Goal: Find contact information: Find contact information

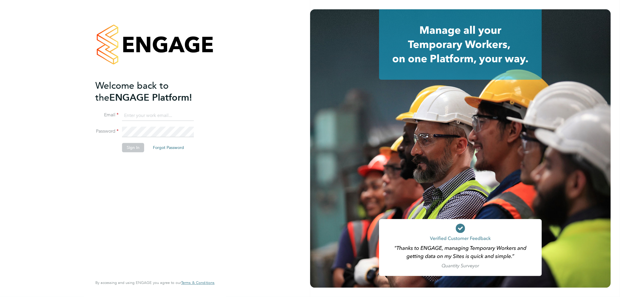
type input "[EMAIL_ADDRESS][PERSON_NAME][DOMAIN_NAME]"
click at [131, 148] on button "Sign In" at bounding box center [133, 147] width 22 height 9
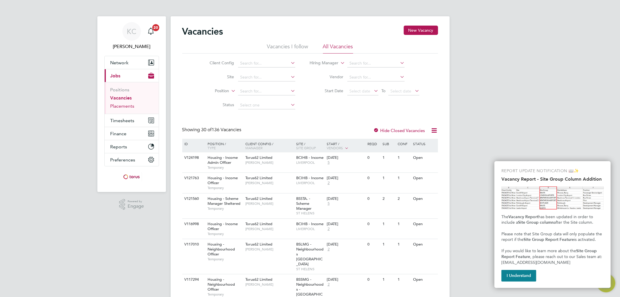
click at [127, 106] on link "Placements" at bounding box center [122, 106] width 24 height 6
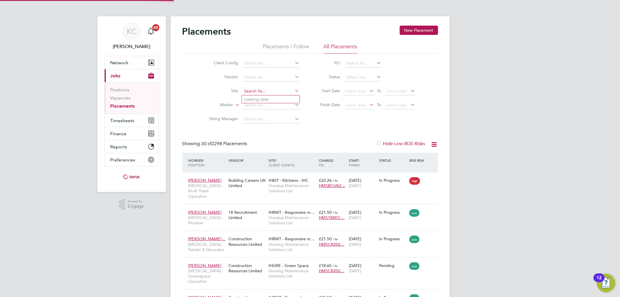
click at [253, 91] on input at bounding box center [270, 91] width 57 height 8
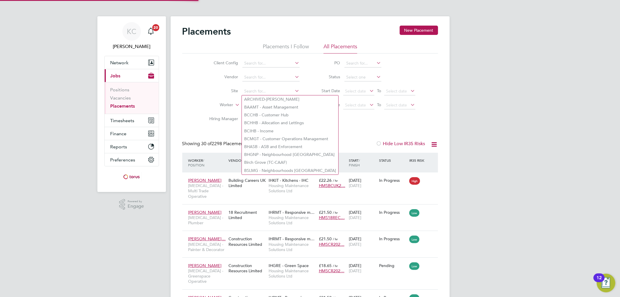
drag, startPoint x: 206, startPoint y: 97, endPoint x: 211, endPoint y: 99, distance: 5.5
click at [206, 97] on li "Site" at bounding box center [252, 91] width 109 height 14
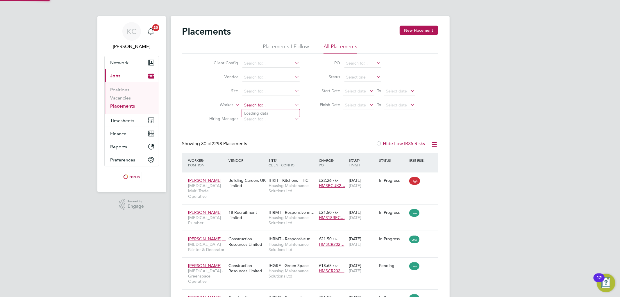
click at [254, 105] on input at bounding box center [270, 105] width 57 height 8
click at [255, 110] on li "[PERSON_NAME]" at bounding box center [278, 113] width 72 height 8
type input "[PERSON_NAME]"
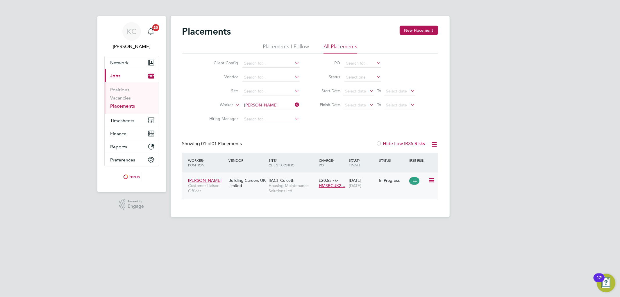
click at [206, 178] on span "[PERSON_NAME]" at bounding box center [204, 180] width 33 height 5
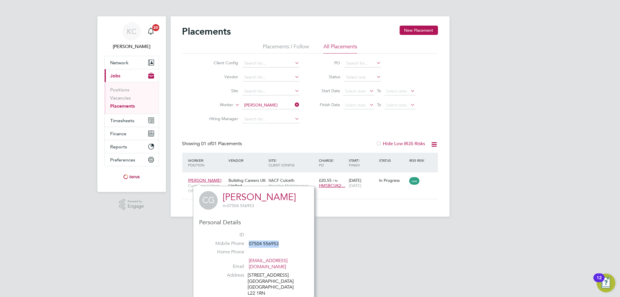
drag, startPoint x: 249, startPoint y: 243, endPoint x: 283, endPoint y: 242, distance: 34.0
click at [283, 242] on li "Mobile Phone [PHONE_NUMBER]" at bounding box center [253, 244] width 101 height 9
copy span "07504 556953"
click at [128, 226] on html "KC [PERSON_NAME] Notifications 20 Applications: Network Team Members Businesses…" at bounding box center [310, 113] width 620 height 226
